Goal: Information Seeking & Learning: Compare options

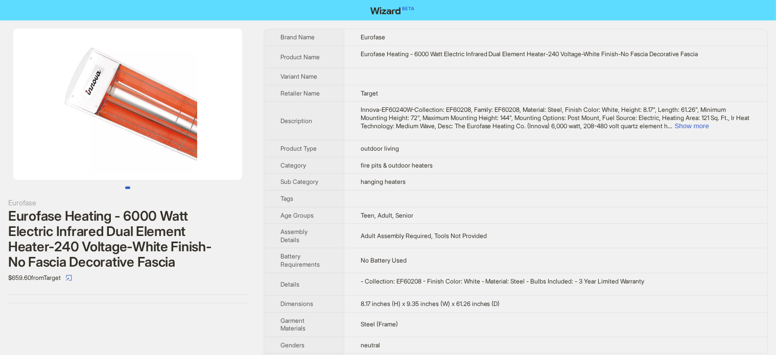
drag, startPoint x: 125, startPoint y: 145, endPoint x: 10, endPoint y: 171, distance: 118.0
click at [10, 171] on li at bounding box center [127, 104] width 255 height 151
drag, startPoint x: 88, startPoint y: 148, endPoint x: 191, endPoint y: 161, distance: 103.0
click at [179, 161] on img at bounding box center [127, 104] width 229 height 151
click at [191, 161] on img at bounding box center [127, 104] width 229 height 151
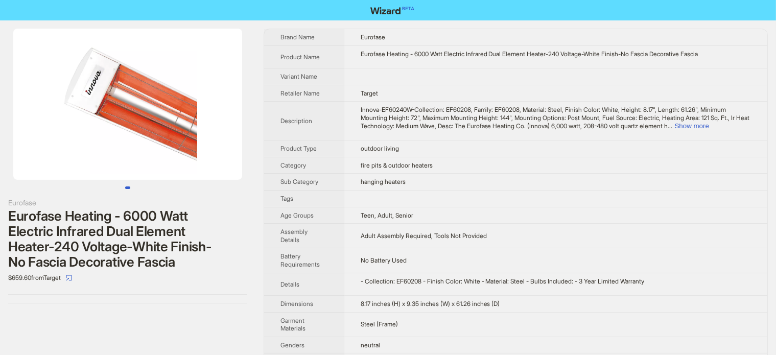
click at [178, 288] on div "Eurofase Eurofase Heating - 6000 Watt Electric Infrared Dual Element Heater-240…" at bounding box center [127, 165] width 255 height 291
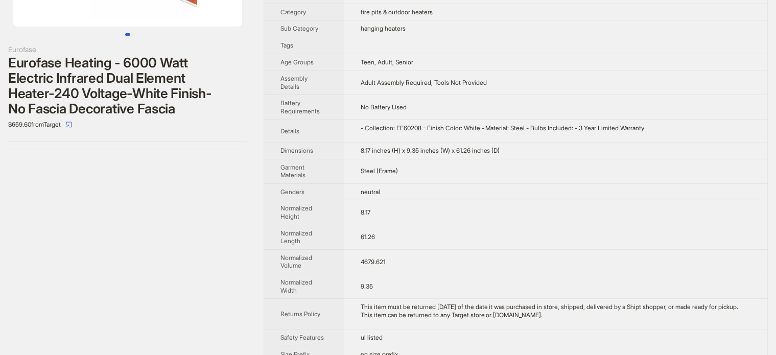
scroll to position [102, 0]
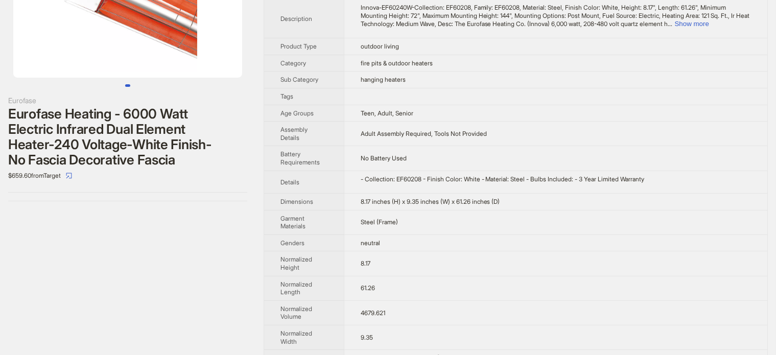
click at [144, 126] on div "Eurofase Heating - 6000 Watt Electric Infrared Dual Element Heater-240 Voltage-…" at bounding box center [127, 136] width 239 height 61
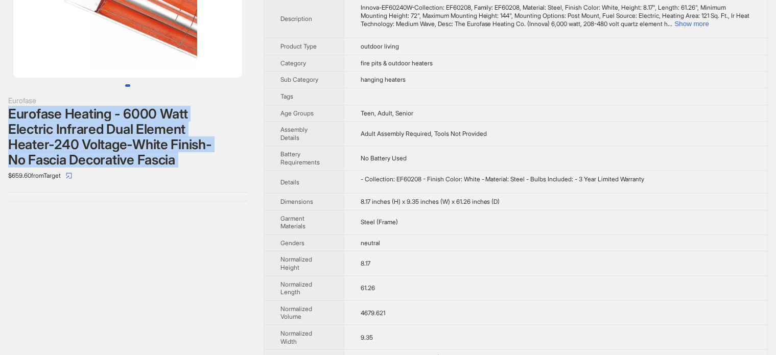
click at [144, 126] on div "Eurofase Heating - 6000 Watt Electric Infrared Dual Element Heater-240 Voltage-…" at bounding box center [127, 136] width 239 height 61
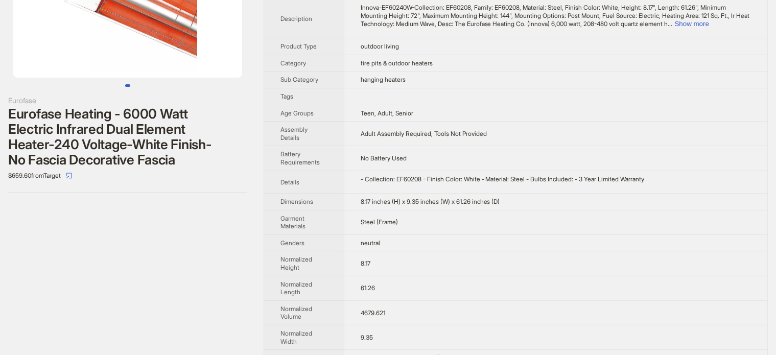
click at [166, 186] on div "Eurofase Eurofase Heating - 6000 Watt Electric Infrared Dual Element Heater-240…" at bounding box center [127, 63] width 255 height 291
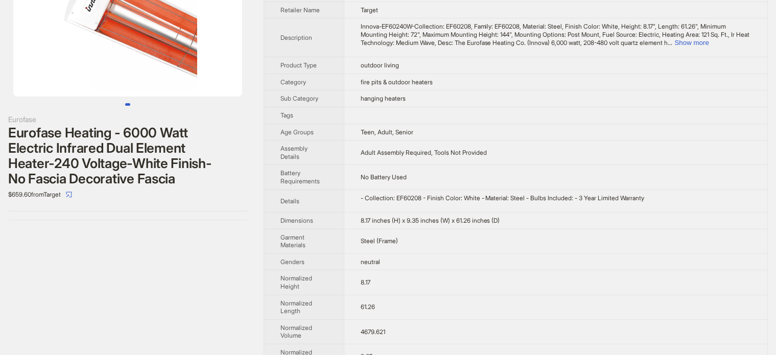
scroll to position [51, 0]
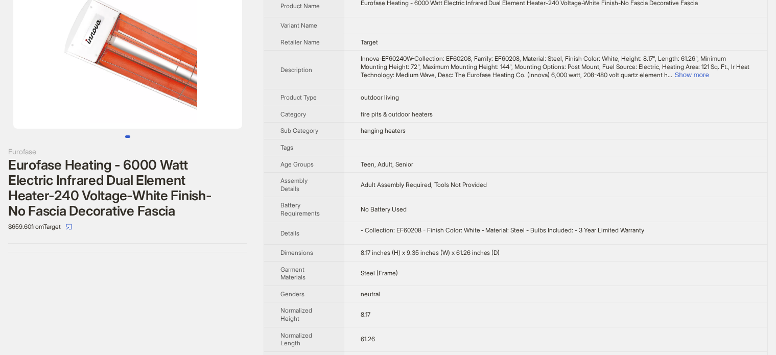
drag, startPoint x: 159, startPoint y: 114, endPoint x: 53, endPoint y: 108, distance: 105.9
click at [55, 112] on img at bounding box center [127, 53] width 229 height 151
drag, startPoint x: 56, startPoint y: 97, endPoint x: 152, endPoint y: 116, distance: 98.1
click at [152, 115] on img at bounding box center [127, 53] width 229 height 151
click at [163, 196] on div "Eurofase Heating - 6000 Watt Electric Infrared Dual Element Heater-240 Voltage-…" at bounding box center [127, 187] width 239 height 61
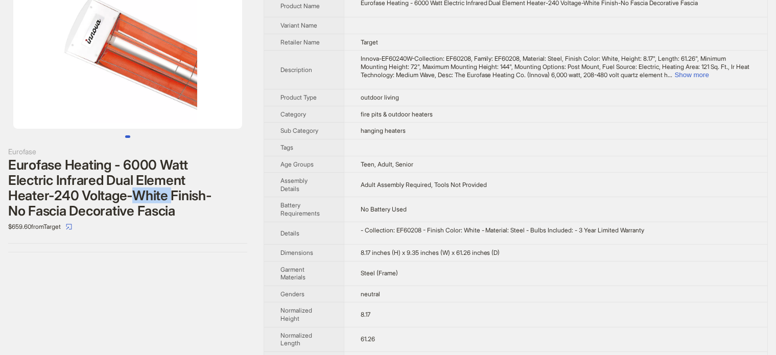
click at [163, 196] on div "Eurofase Heating - 6000 Watt Electric Infrared Dual Element Heater-240 Voltage-…" at bounding box center [127, 187] width 239 height 61
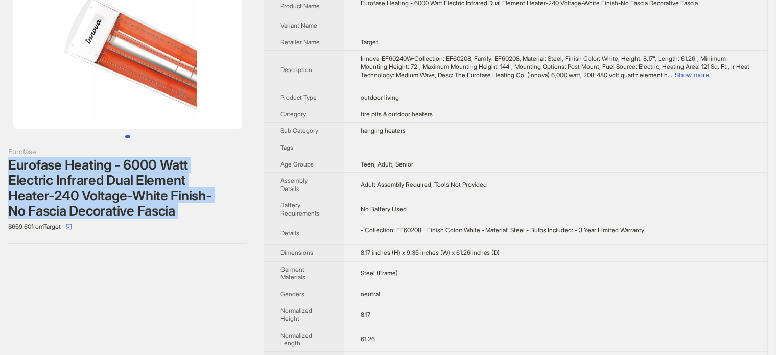
click at [163, 196] on div "Eurofase Heating - 6000 Watt Electric Infrared Dual Element Heater-240 Voltage-…" at bounding box center [127, 187] width 239 height 61
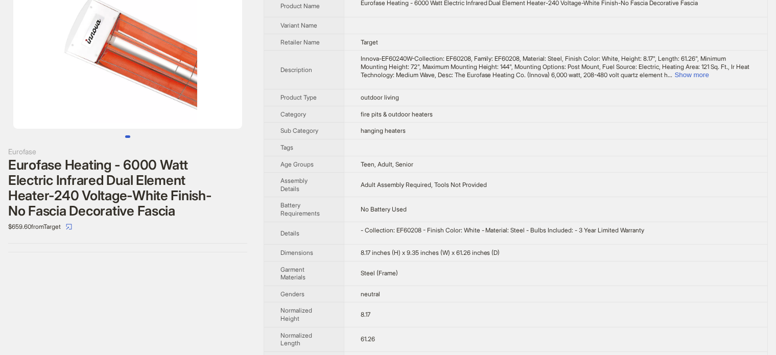
click at [232, 220] on div "$659.60 from Target" at bounding box center [127, 227] width 239 height 16
click at [121, 178] on div "Eurofase Heating - 6000 Watt Electric Infrared Dual Element Heater-240 Voltage-…" at bounding box center [127, 187] width 239 height 61
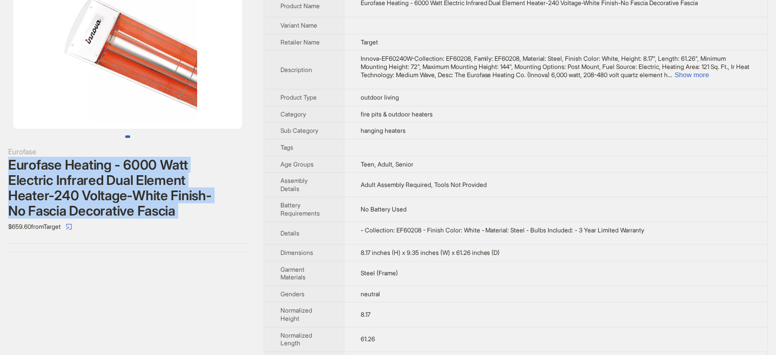
click at [121, 178] on div "Eurofase Heating - 6000 Watt Electric Infrared Dual Element Heater-240 Voltage-…" at bounding box center [127, 187] width 239 height 61
copy div "Eurofase Heating - 6000 Watt Electric Infrared Dual Element Heater-240 Voltage-…"
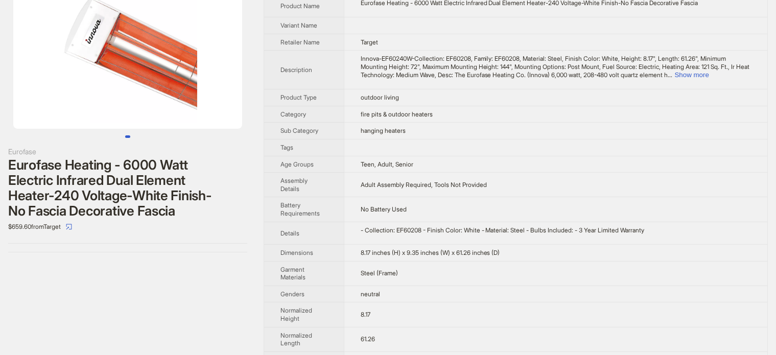
click at [143, 177] on div "Eurofase Heating - 6000 Watt Electric Infrared Dual Element Heater-240 Voltage-…" at bounding box center [127, 187] width 239 height 61
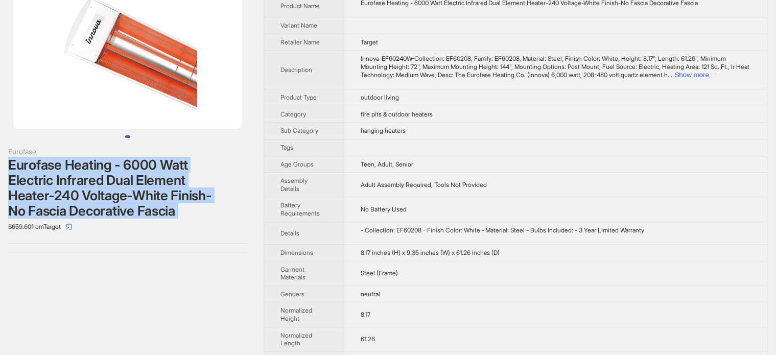
click at [143, 177] on div "Eurofase Heating - 6000 Watt Electric Infrared Dual Element Heater-240 Voltage-…" at bounding box center [127, 187] width 239 height 61
copy div "Eurofase Heating - 6000 Watt Electric Infrared Dual Element Heater-240 Voltage-…"
